Goal: Check status: Check status

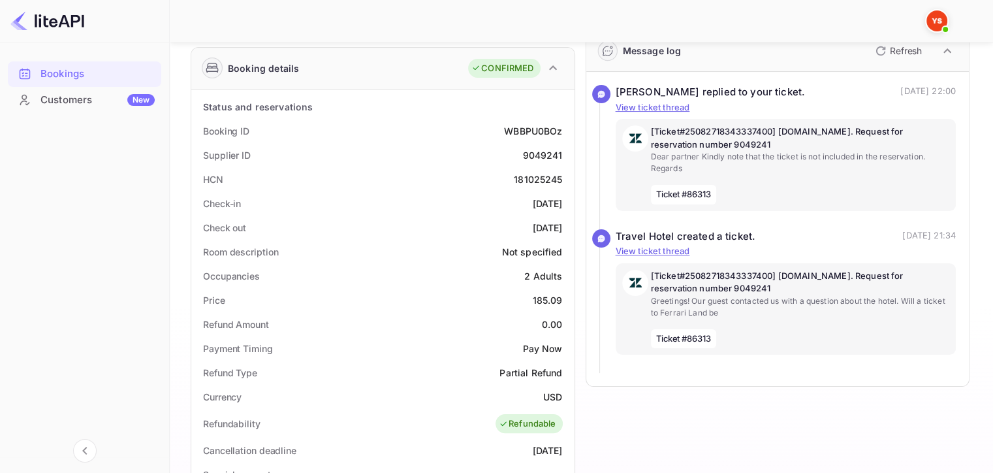
scroll to position [191, 0]
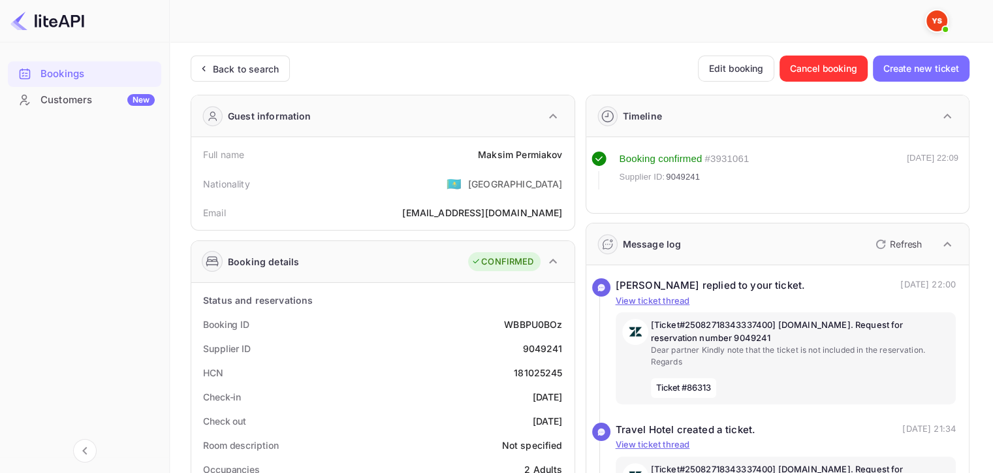
click at [250, 73] on div "Back to search" at bounding box center [246, 69] width 66 height 14
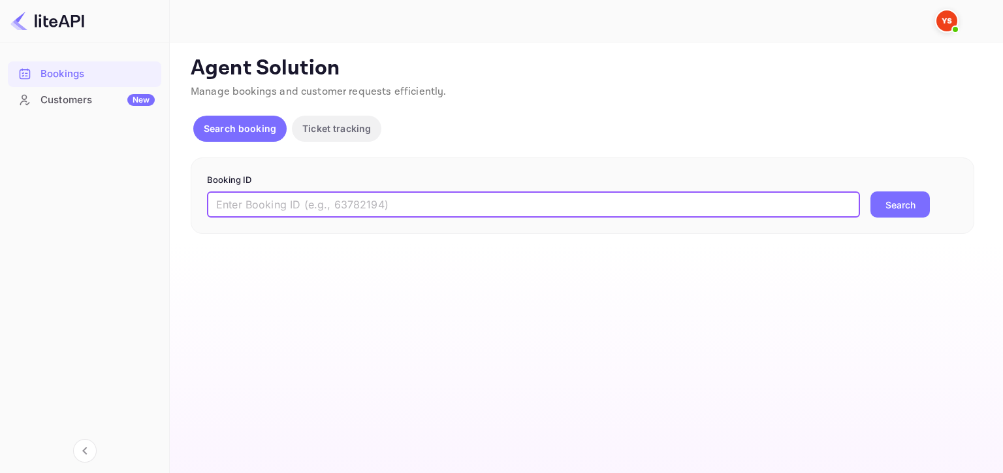
click at [334, 205] on input "text" at bounding box center [533, 204] width 653 height 26
paste input "9002418"
type input "9002418"
click at [870, 191] on button "Search" at bounding box center [899, 204] width 59 height 26
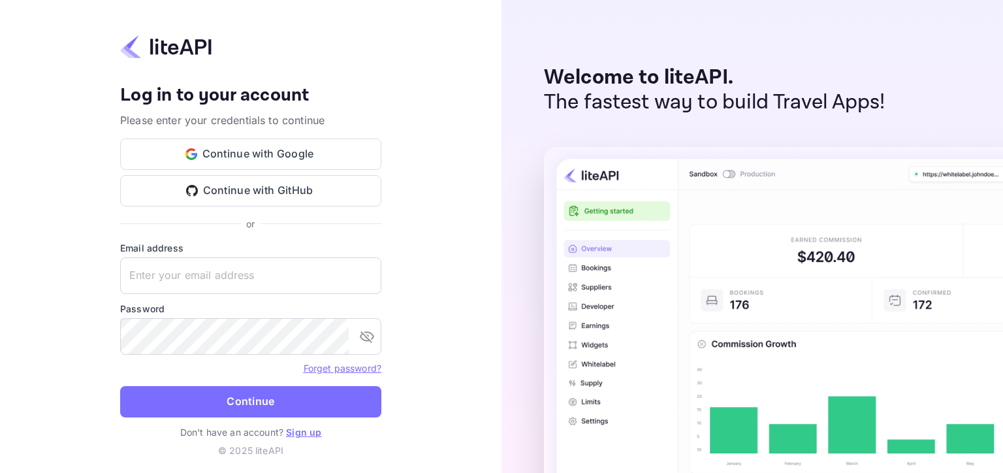
type input "[EMAIL_ADDRESS][DOMAIN_NAME]"
click at [213, 389] on button "Continue" at bounding box center [250, 401] width 261 height 31
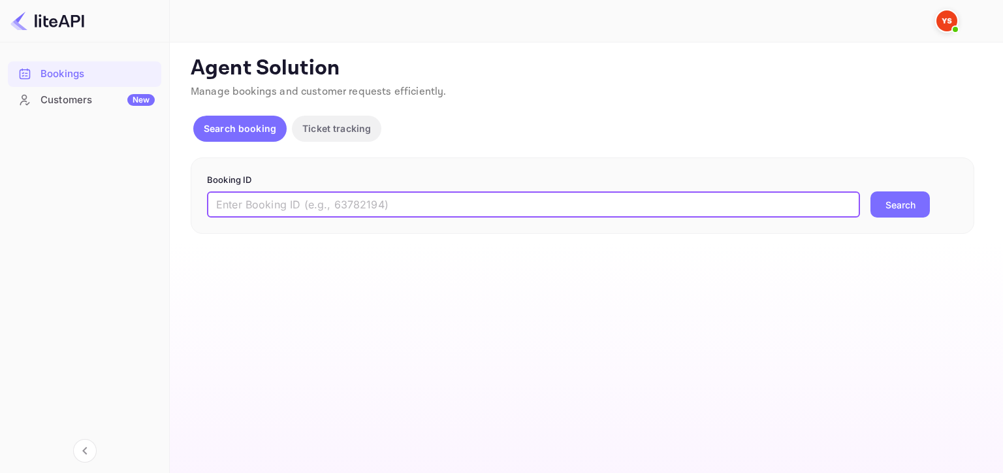
click at [277, 210] on input "text" at bounding box center [533, 204] width 653 height 26
paste input "9002418"
type input "9002418"
click at [870, 191] on button "Search" at bounding box center [899, 204] width 59 height 26
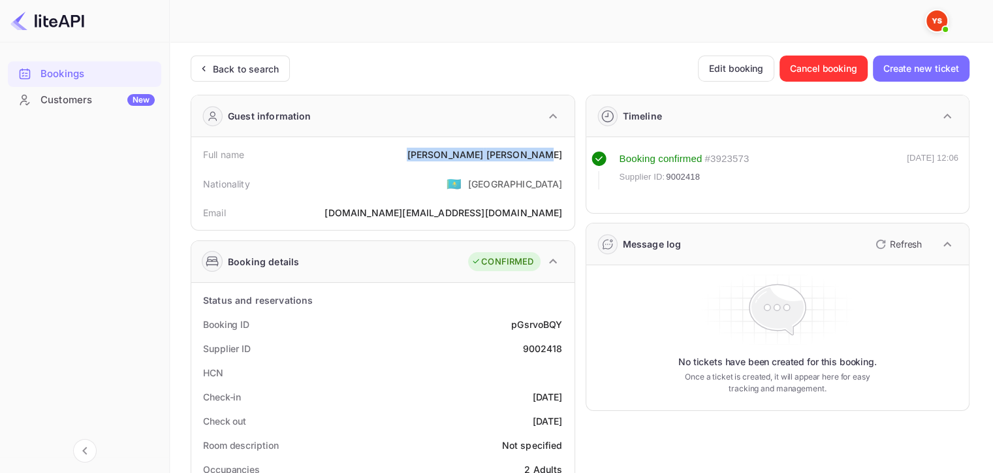
drag, startPoint x: 488, startPoint y: 151, endPoint x: 567, endPoint y: 151, distance: 78.3
click at [567, 151] on div "Full name Olga Kolesnikova" at bounding box center [382, 154] width 373 height 24
copy div "Olga Kolesnikova"
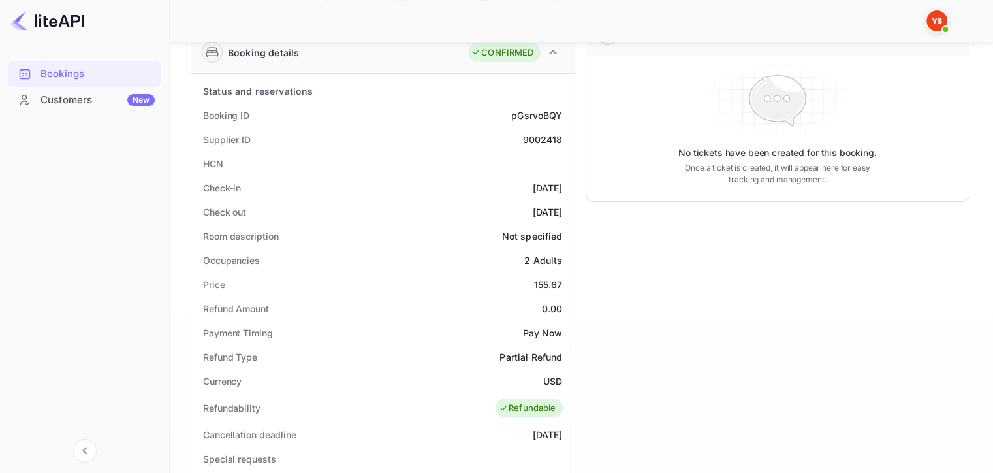
scroll to position [210, 0]
drag, startPoint x: 533, startPoint y: 282, endPoint x: 569, endPoint y: 283, distance: 35.9
click at [569, 283] on div "Price 155.67" at bounding box center [382, 283] width 373 height 24
copy div "155.67"
